Goal: Information Seeking & Learning: Learn about a topic

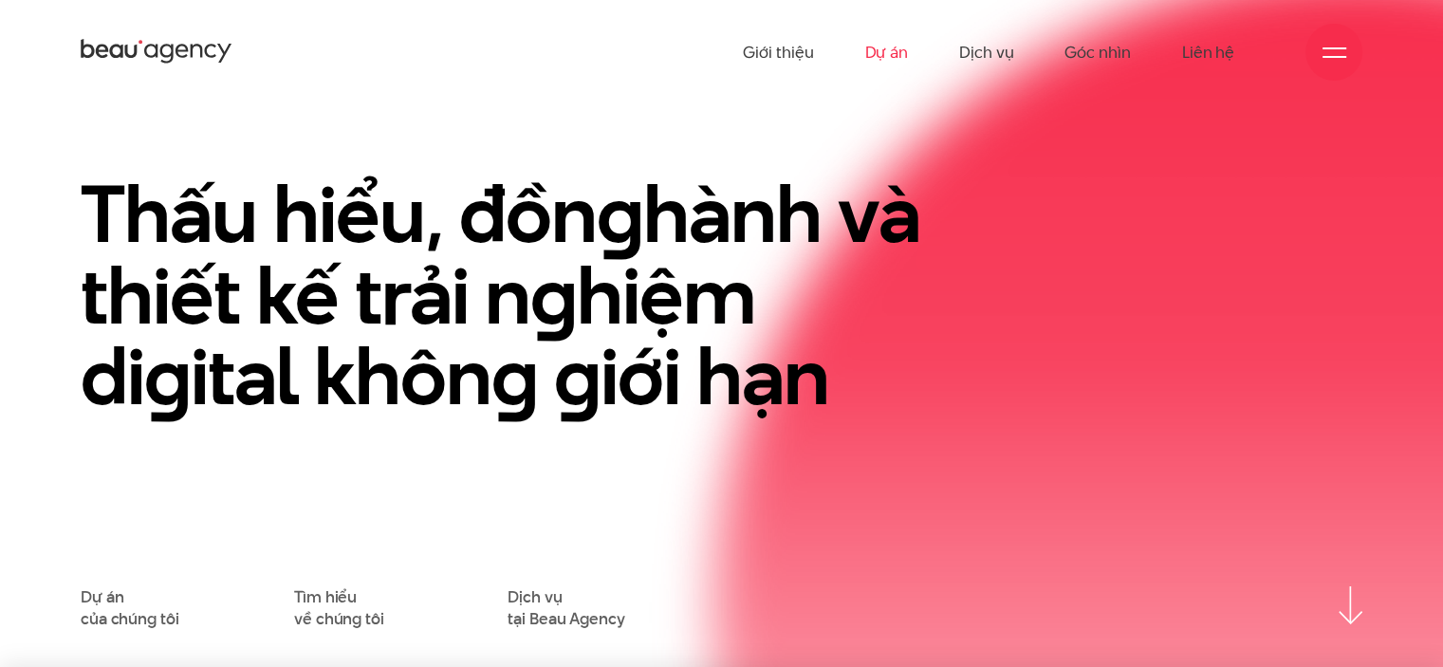
click at [882, 52] on link "Dự án" at bounding box center [886, 52] width 44 height 104
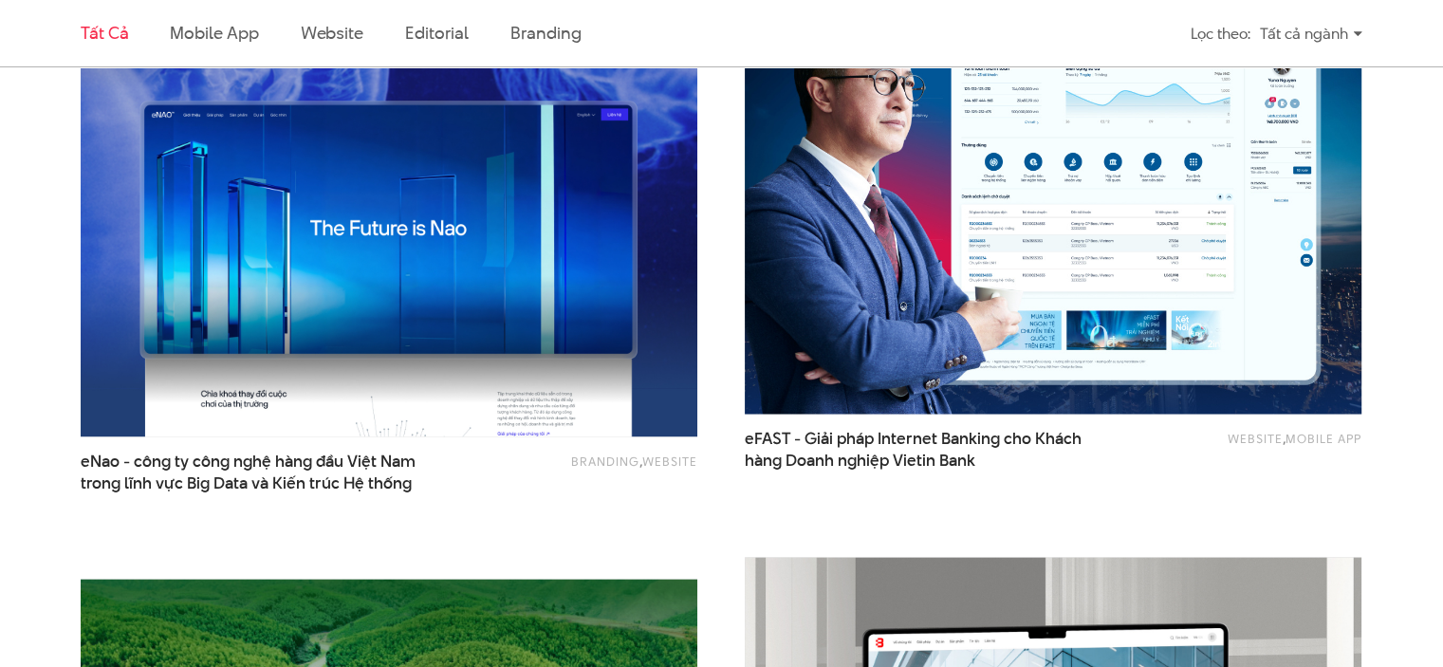
scroll to position [2277, 0]
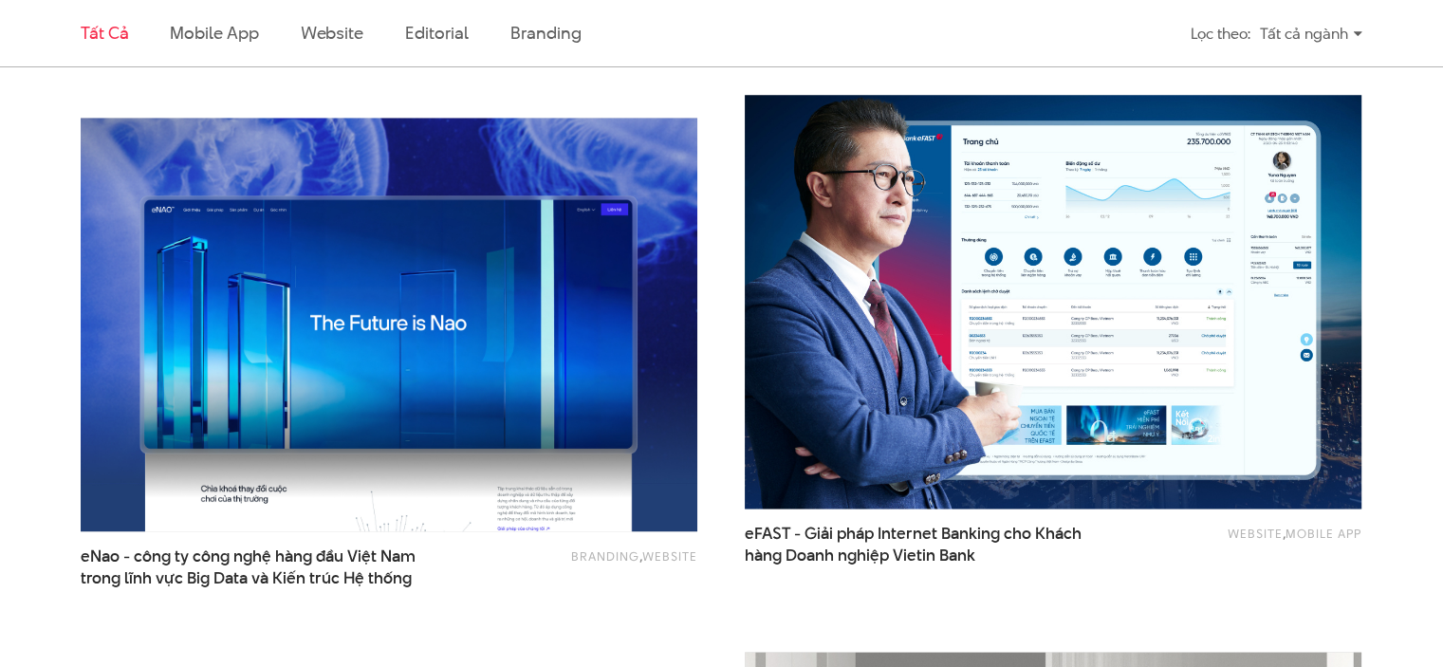
click at [1007, 280] on img at bounding box center [1053, 301] width 678 height 454
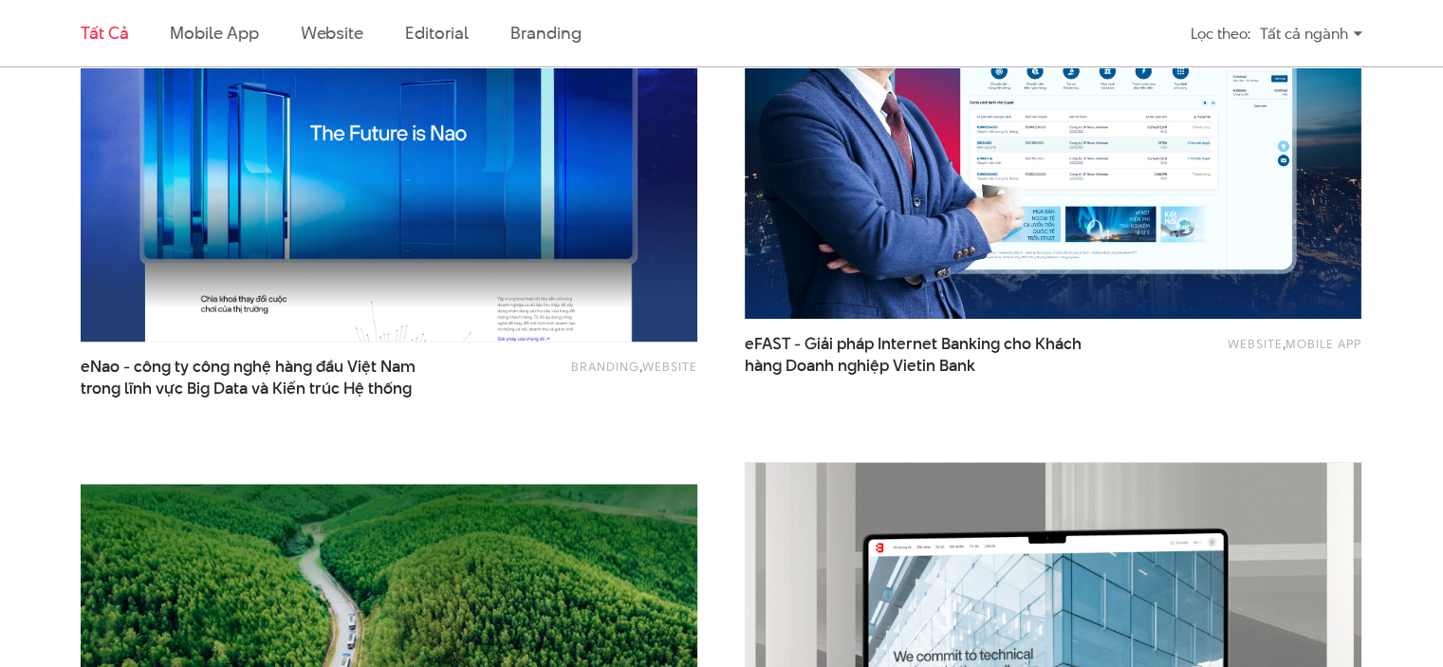
scroll to position [2372, 0]
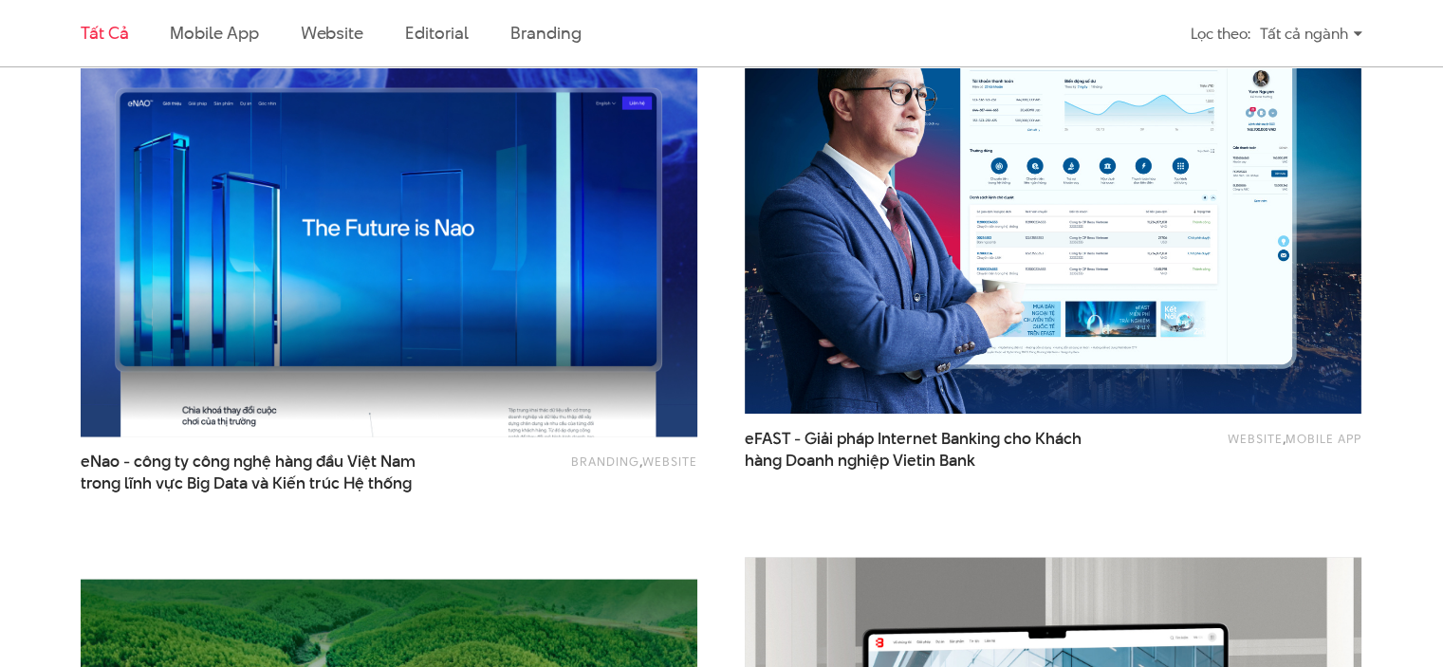
click at [360, 321] on img at bounding box center [389, 229] width 678 height 454
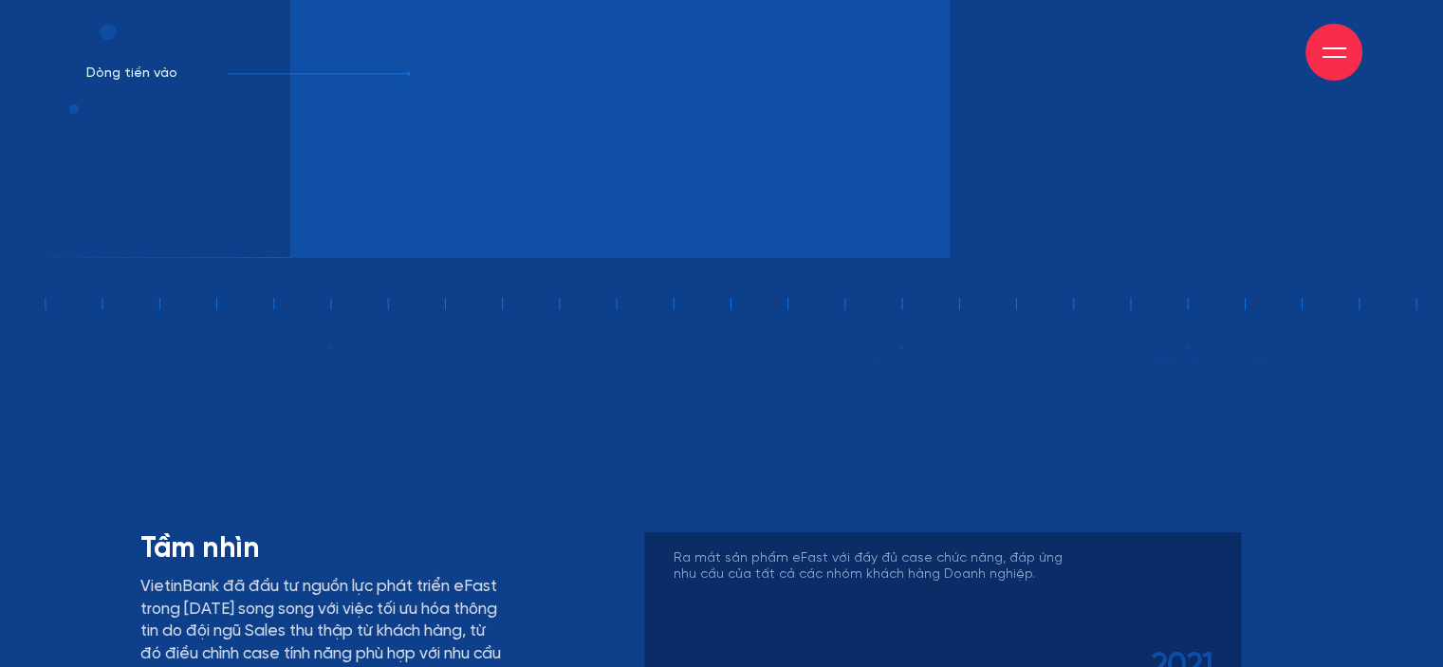
scroll to position [6964, 0]
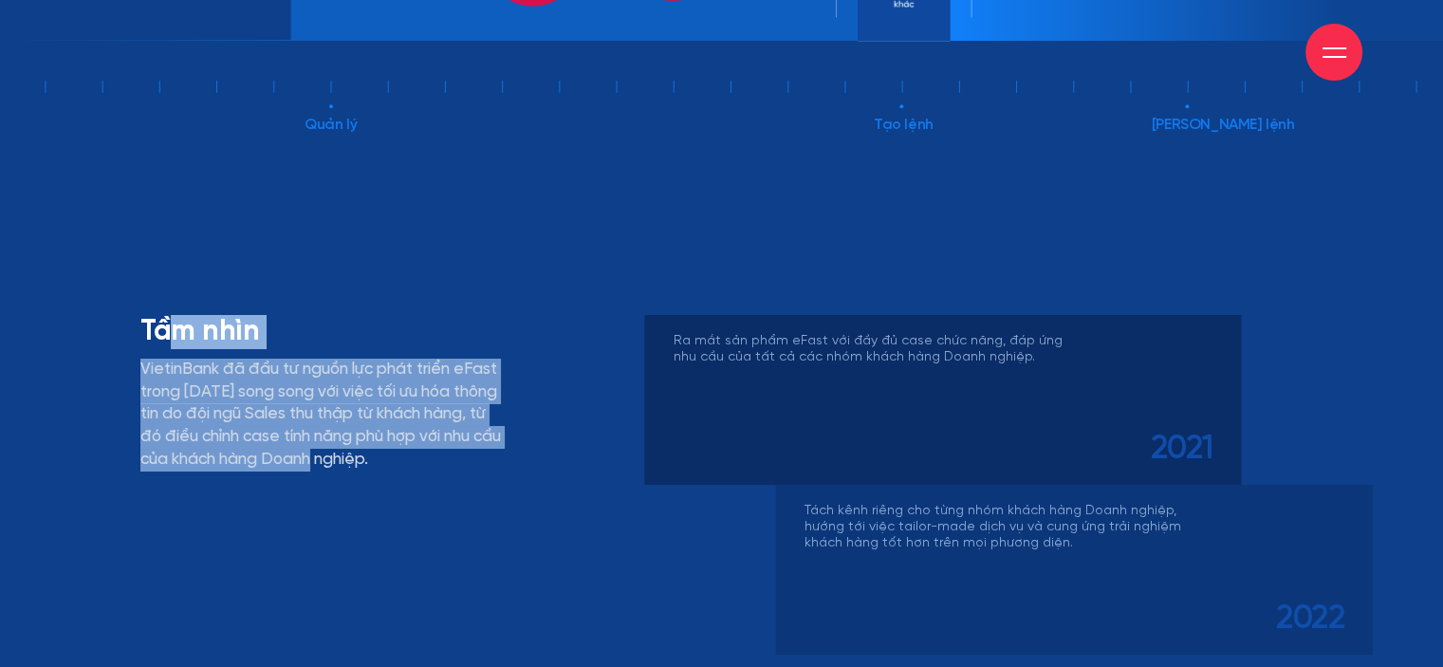
drag, startPoint x: 239, startPoint y: 329, endPoint x: 383, endPoint y: 418, distance: 169.6
click at [383, 418] on div "Tầm nhìn VietinBank đã đầu tư nguồn lực phát triển eFast trong năm 2020 song so…" at bounding box center [324, 393] width 368 height 157
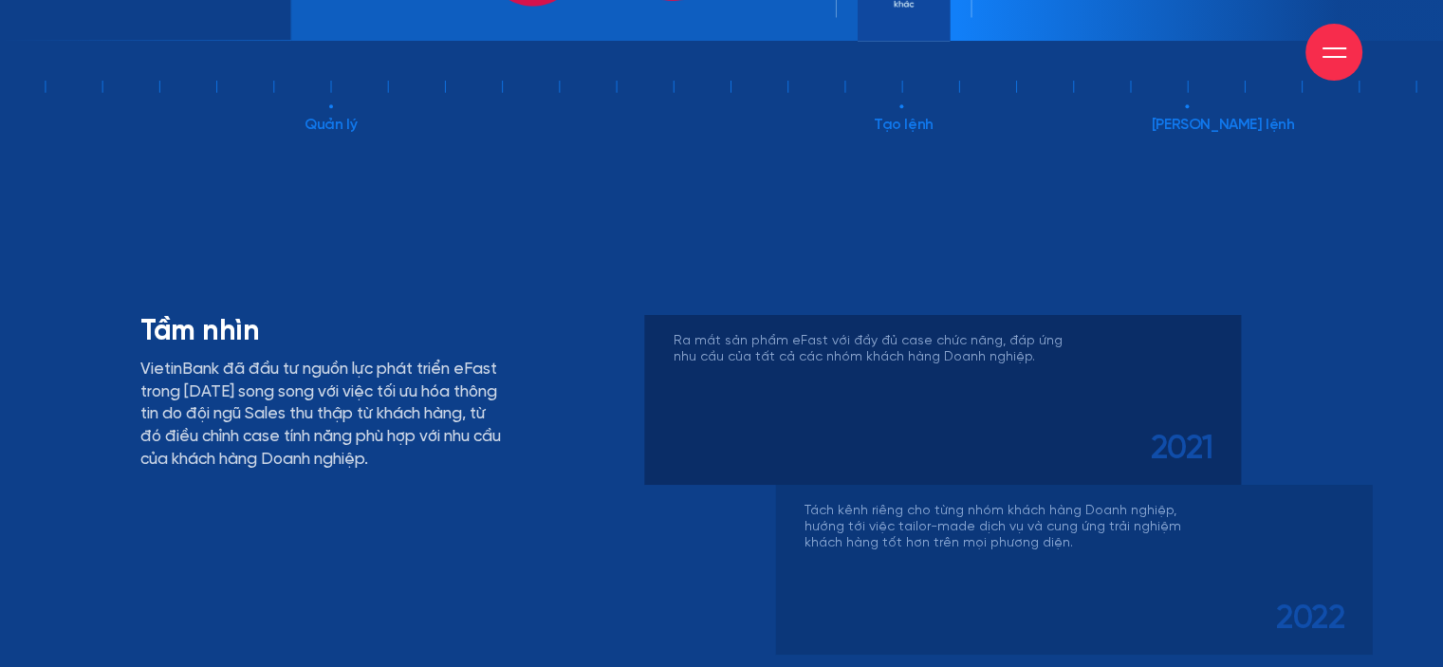
click at [511, 436] on div "Tầm nhìn VietinBank đã đầu tư nguồn lực phát triển eFast trong năm 2020 song so…" at bounding box center [324, 570] width 397 height 510
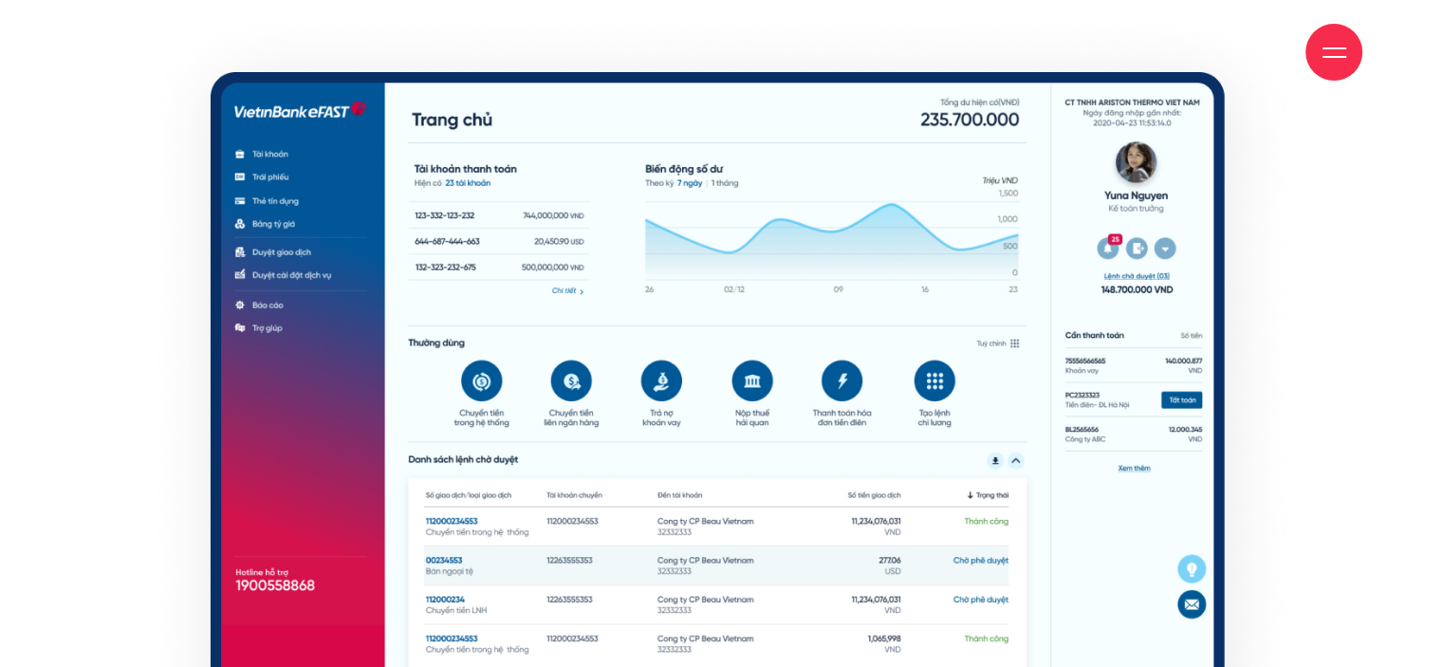
scroll to position [10705, 0]
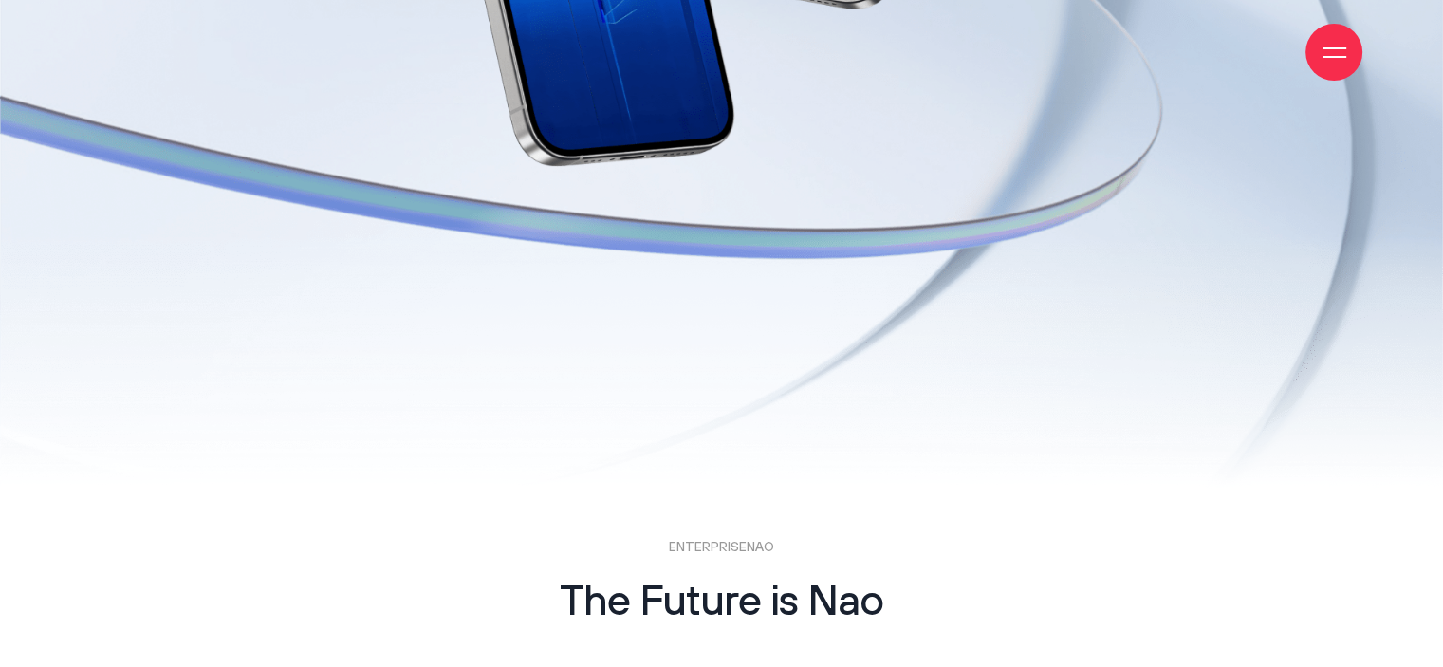
scroll to position [15048, 0]
